Goal: Communication & Community: Share content

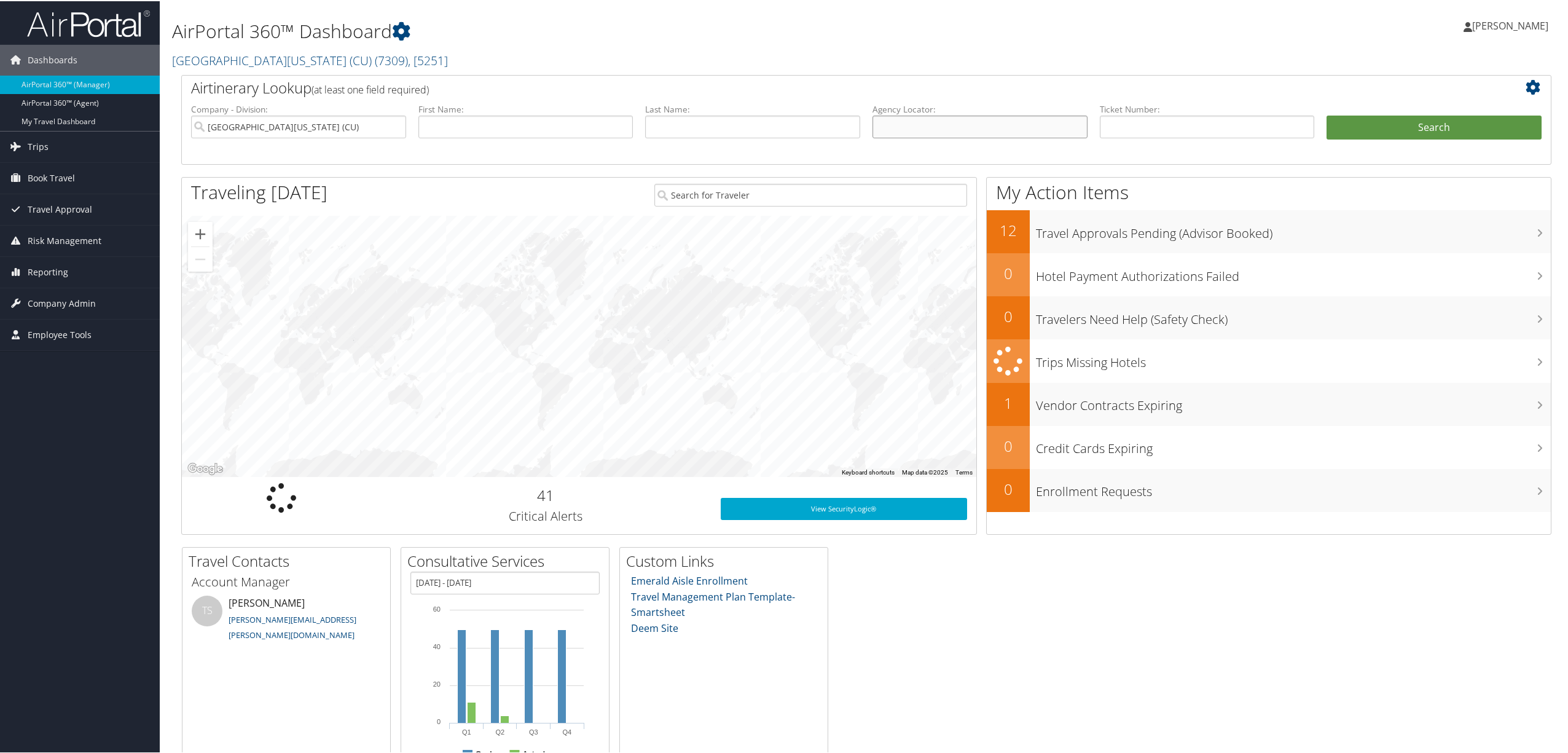
click at [903, 121] on input "text" at bounding box center [980, 125] width 215 height 22
paste input "DL7LDS"
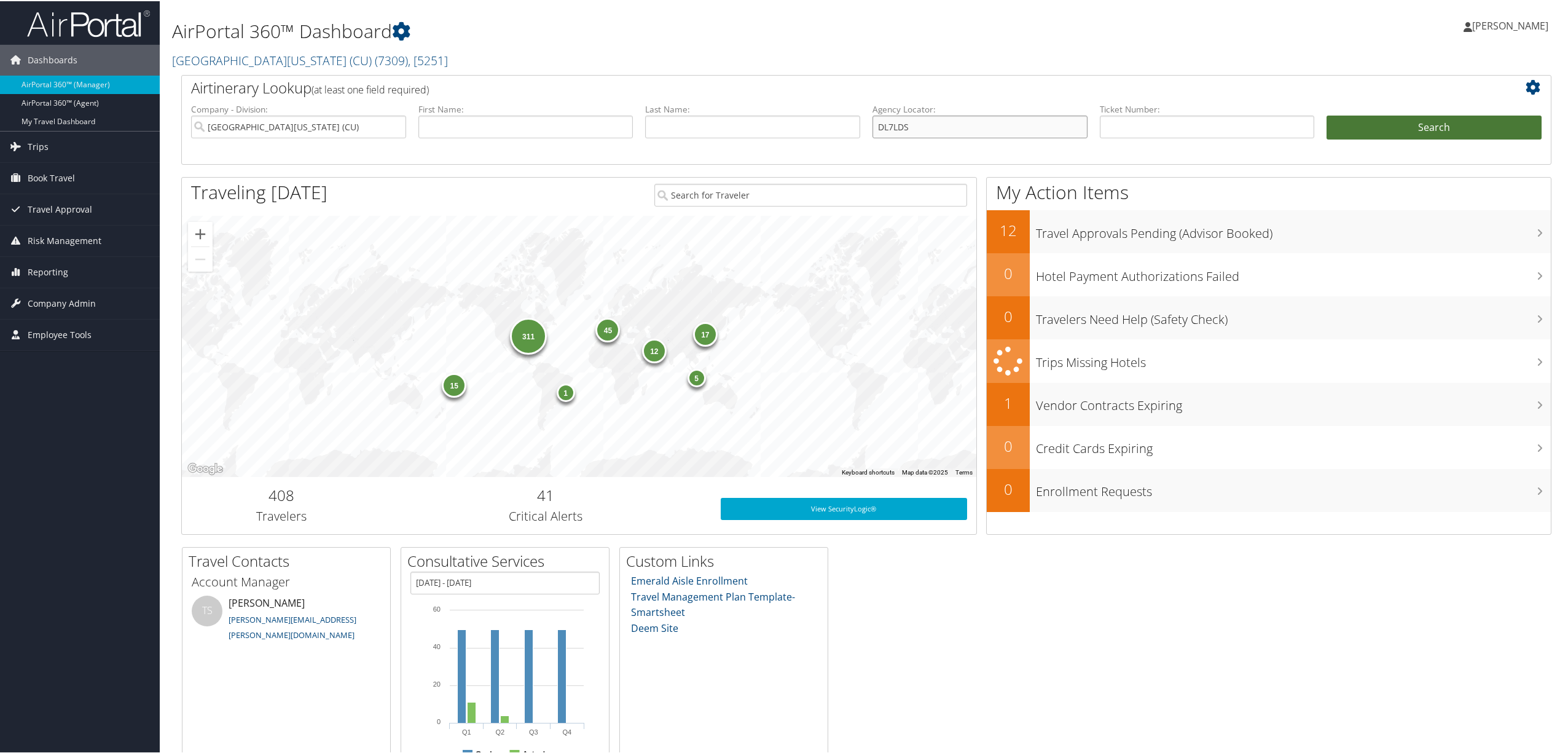
type input "DL7LDS"
click at [1345, 125] on button "Search" at bounding box center [1434, 126] width 215 height 24
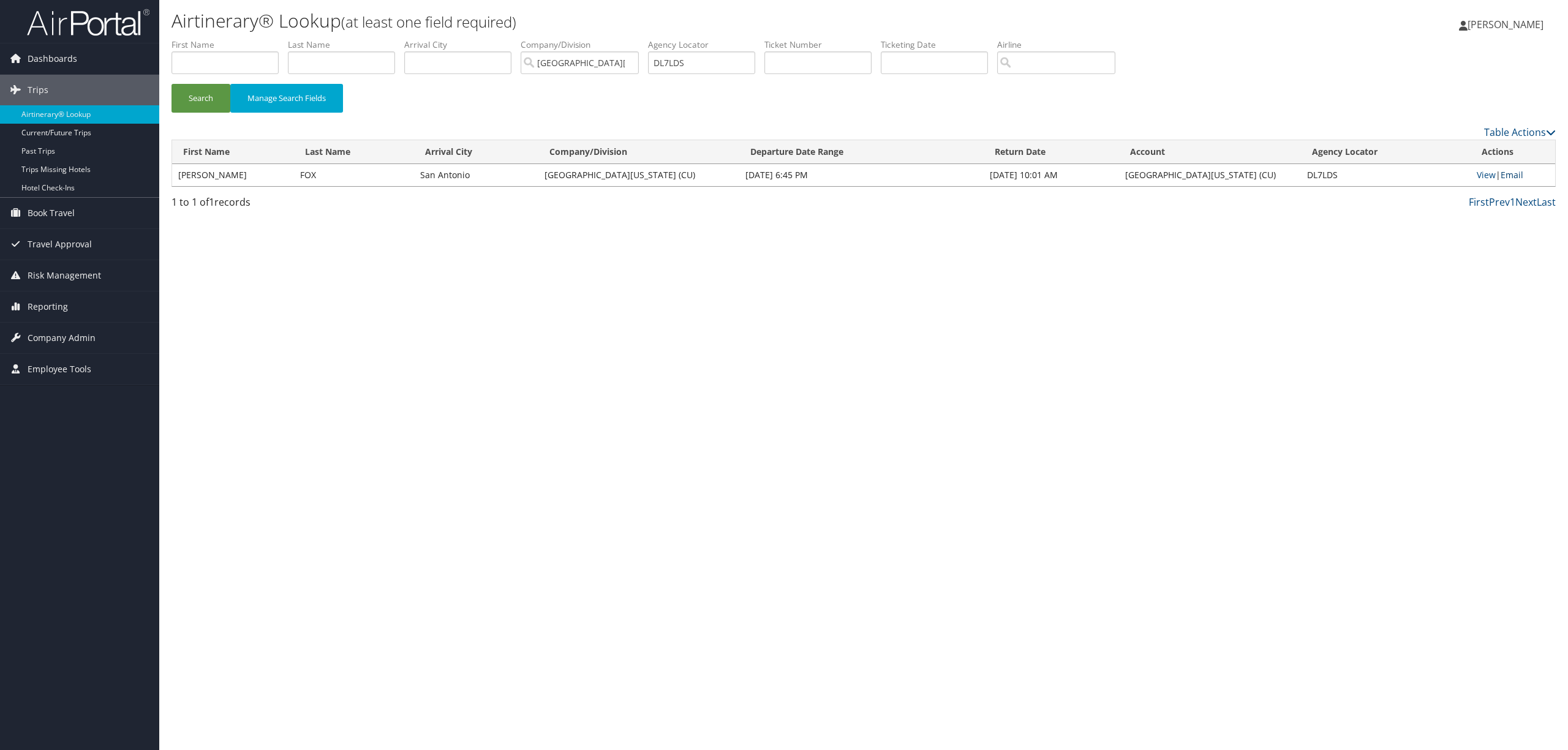
click at [1512, 171] on link "Email" at bounding box center [1511, 174] width 22 height 11
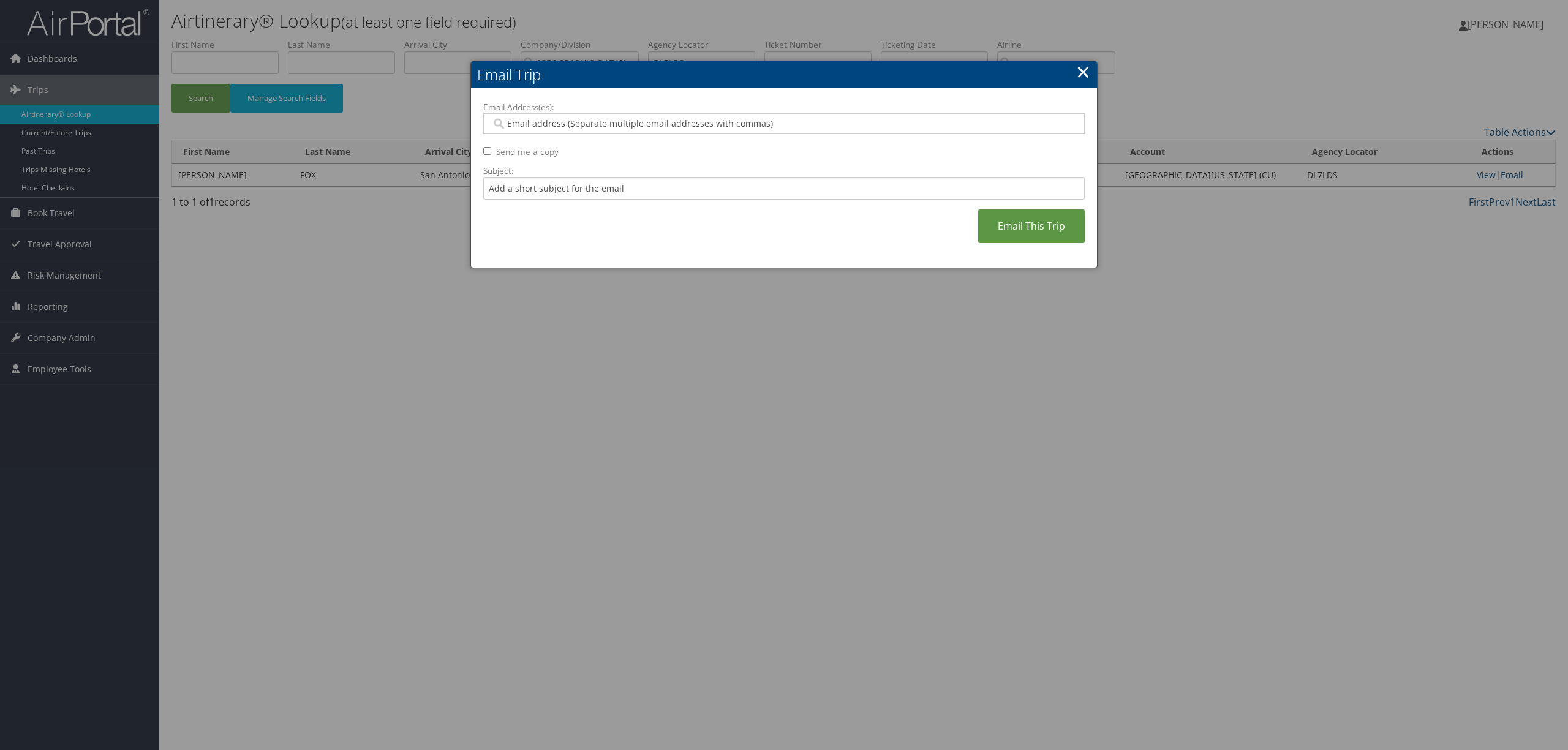
drag, startPoint x: 575, startPoint y: 118, endPoint x: 575, endPoint y: 142, distance: 24.0
click at [575, 142] on div "Email Address(es): Send me a copy Subject: Email This Trip" at bounding box center [784, 178] width 602 height 155
paste input "ruhiyah.issah@cuanschutz.edu"
type input "ruhiyah.issah@cuanschutz.edu"
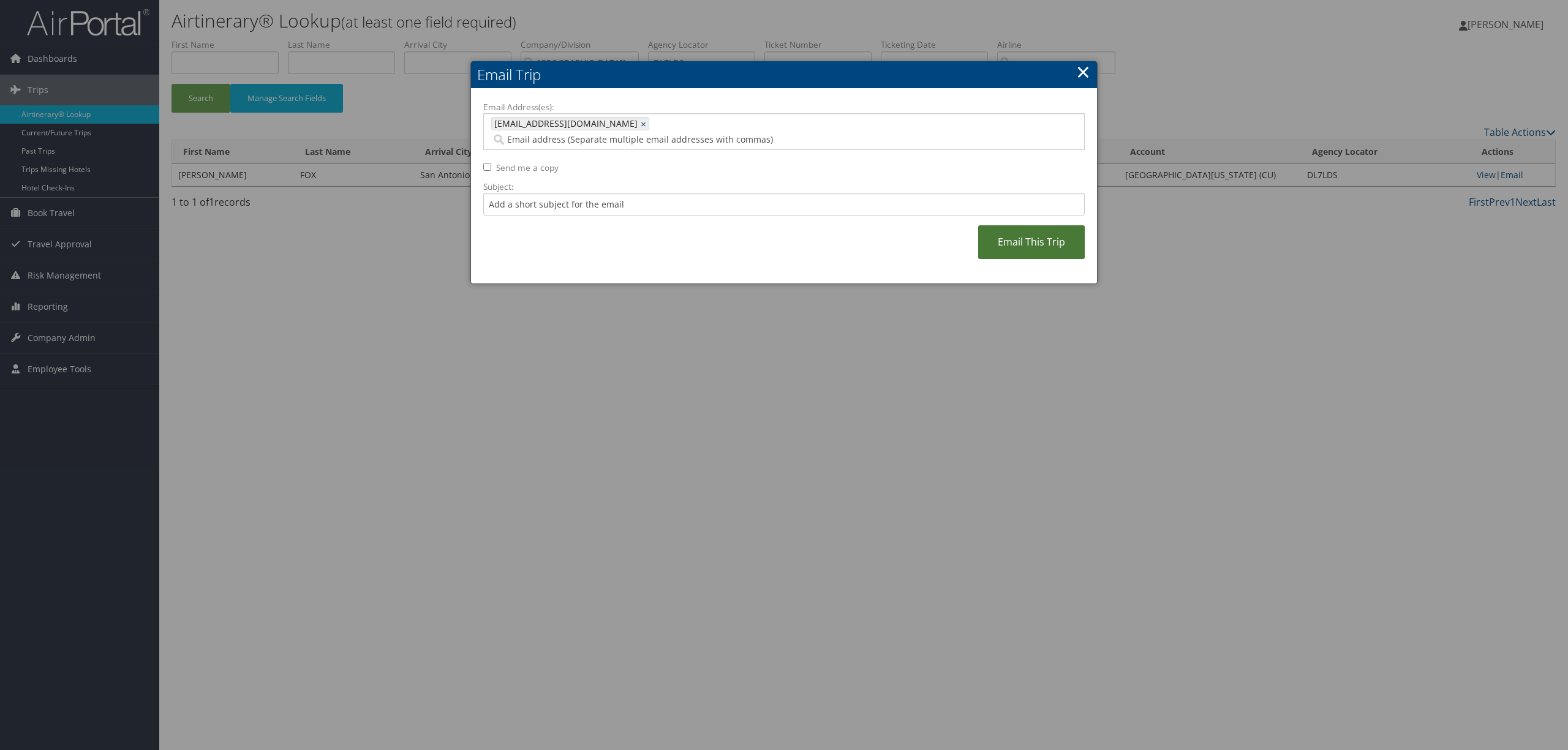
drag, startPoint x: 1004, startPoint y: 224, endPoint x: 1007, endPoint y: 229, distance: 5.8
click at [1007, 229] on link "Email This Trip" at bounding box center [1031, 242] width 107 height 34
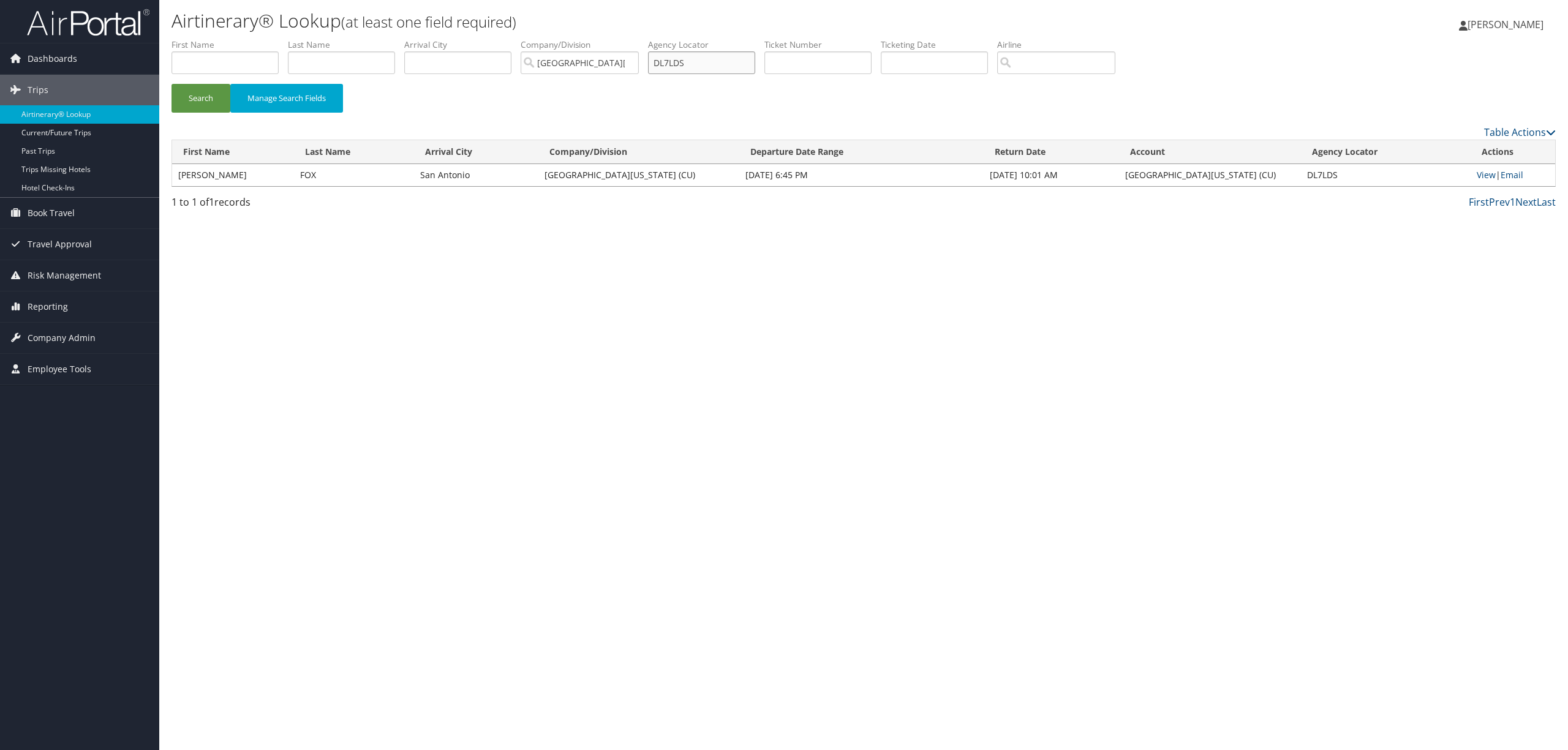
drag, startPoint x: 704, startPoint y: 66, endPoint x: 566, endPoint y: 88, distance: 139.7
click at [566, 88] on form "First Name Last Name Departure City Arrival City Company/Division University of…" at bounding box center [863, 81] width 1384 height 86
type input "dlms2l"
click at [171, 84] on button "Search" at bounding box center [201, 98] width 59 height 29
click at [1505, 171] on link "Email" at bounding box center [1511, 174] width 22 height 11
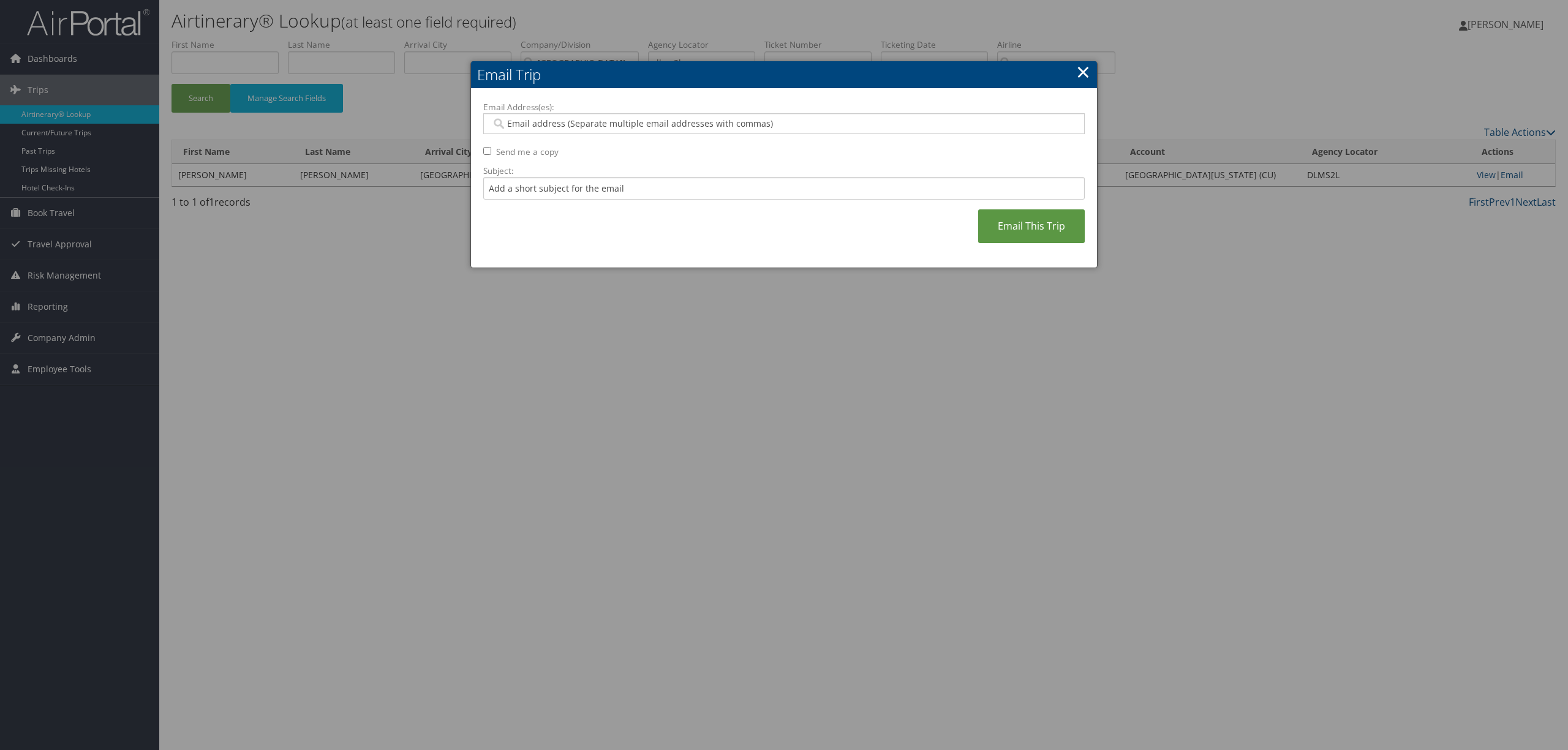
click at [552, 123] on input "Email Address(es):" at bounding box center [782, 123] width 584 height 12
paste input "ruhiyah.issah@cuanschutz.edu"
type input "ruhiyah.issah@cuanschutz.edu"
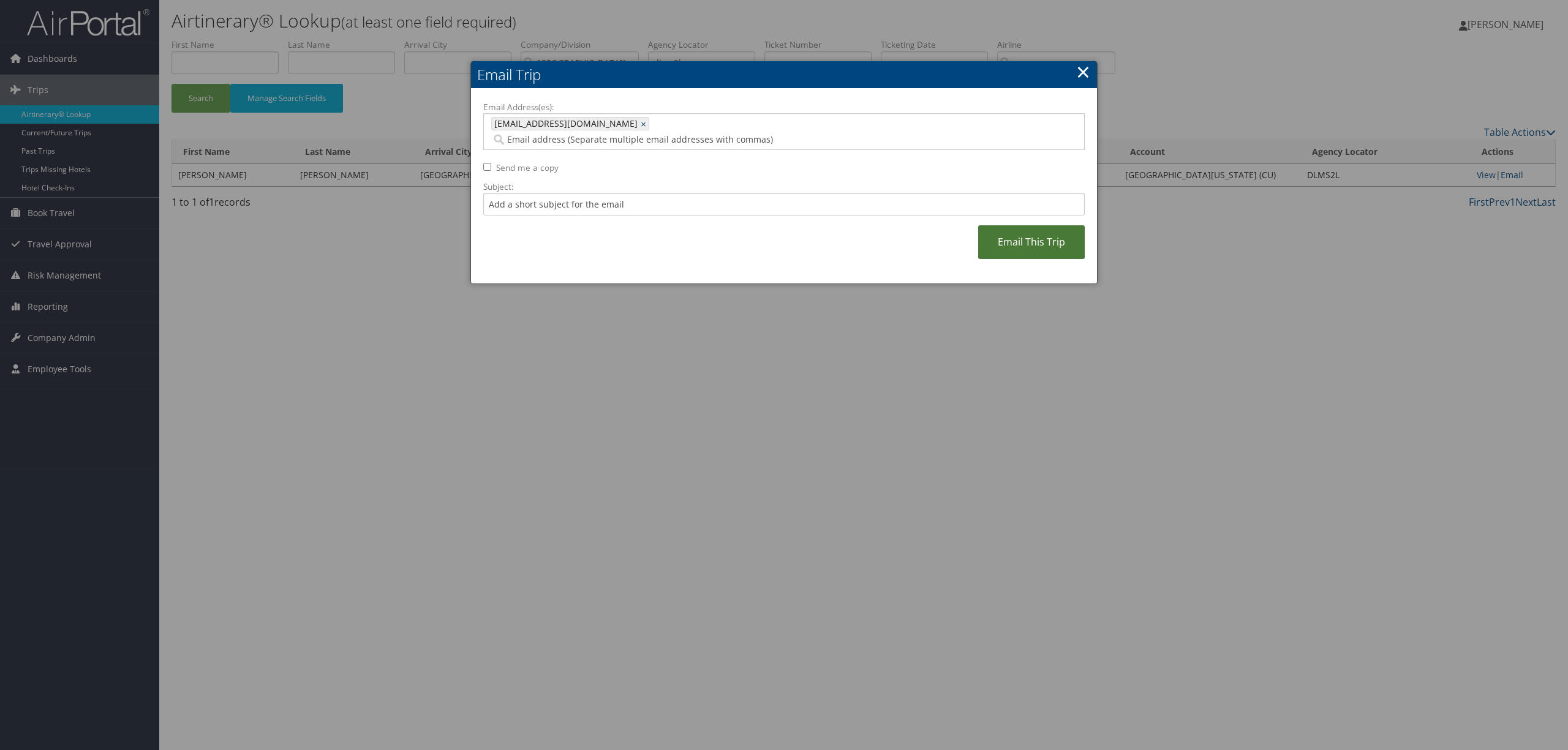
click at [1039, 233] on link "Email This Trip" at bounding box center [1031, 242] width 107 height 34
